Goal: Task Accomplishment & Management: Complete application form

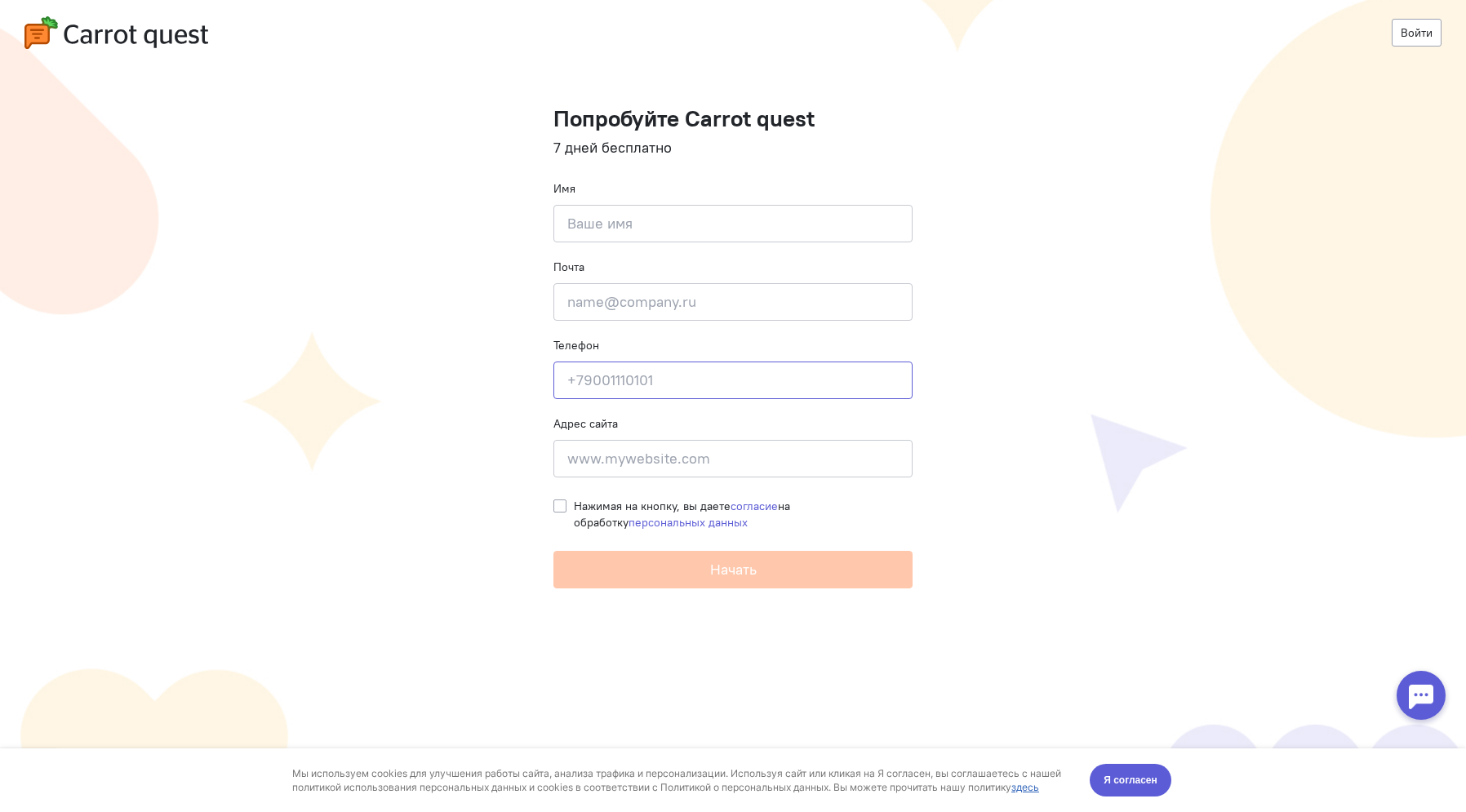
click at [675, 394] on input at bounding box center [733, 380] width 359 height 37
click at [658, 471] on input at bounding box center [733, 458] width 359 height 37
paste input "import logging from telegram import Update, InlineKeyboardButton, InlineKeyboar…"
type input "import logging from telegram import Update, InlineKeyboardButton, InlineKeyboar…"
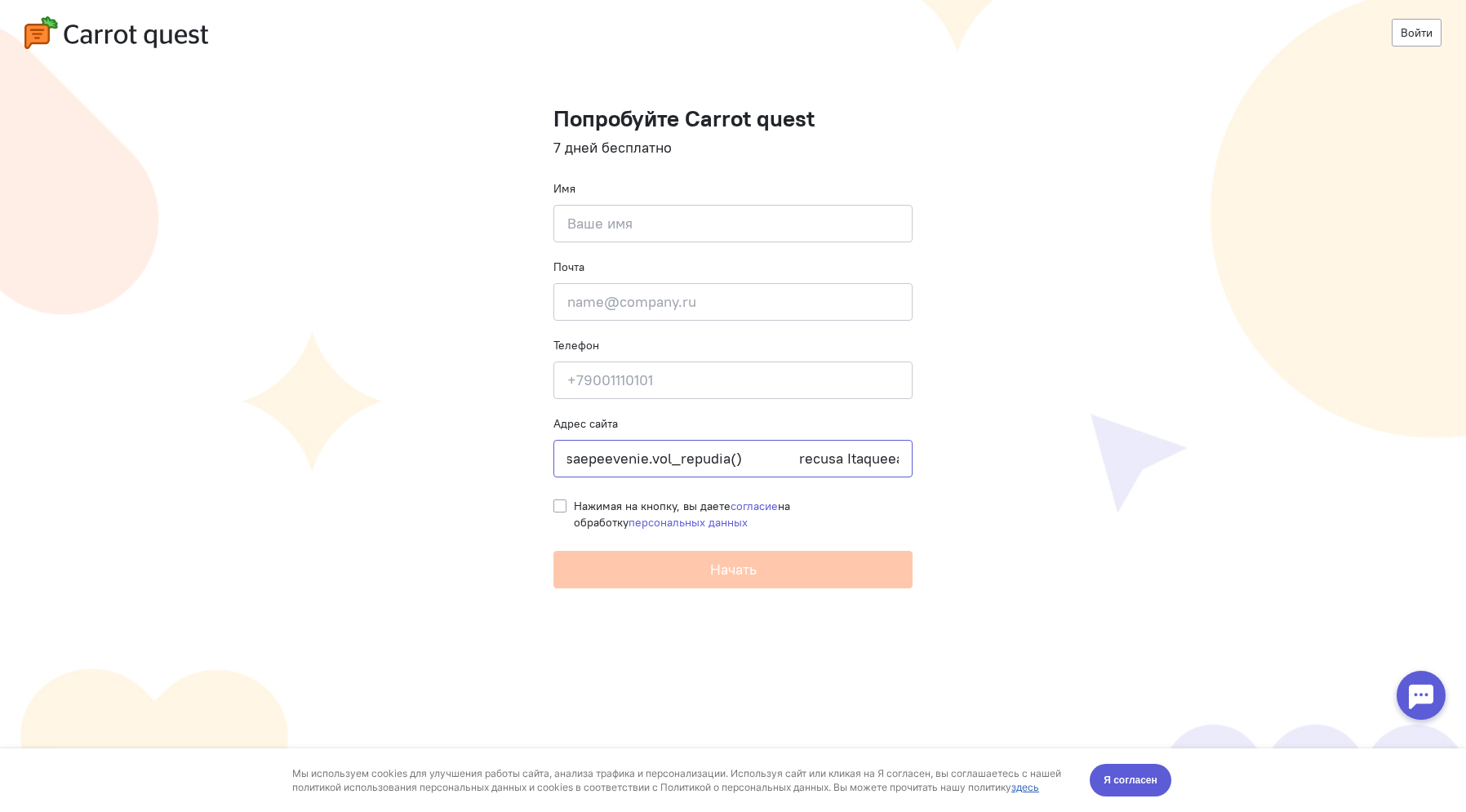
scroll to position [0, 63507]
click at [615, 465] on input at bounding box center [733, 458] width 359 height 37
click at [695, 386] on input at bounding box center [733, 380] width 359 height 37
click at [684, 468] on input at bounding box center [733, 458] width 359 height 37
paste input "8498168865:AAGsNCJj_vK6yN4ixr14DWoD3m1820iLAjE"
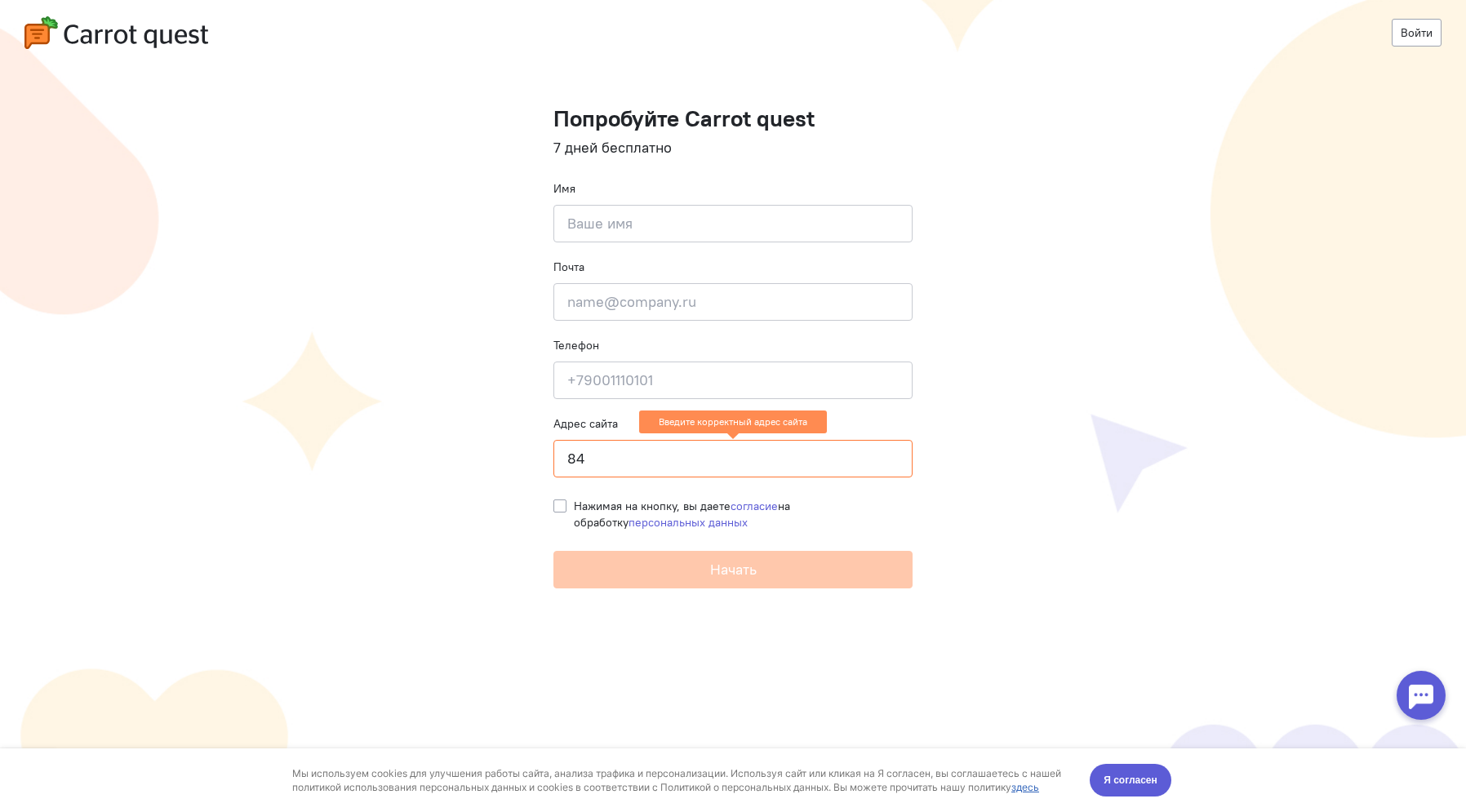
type input "8"
